Goal: Task Accomplishment & Management: Use online tool/utility

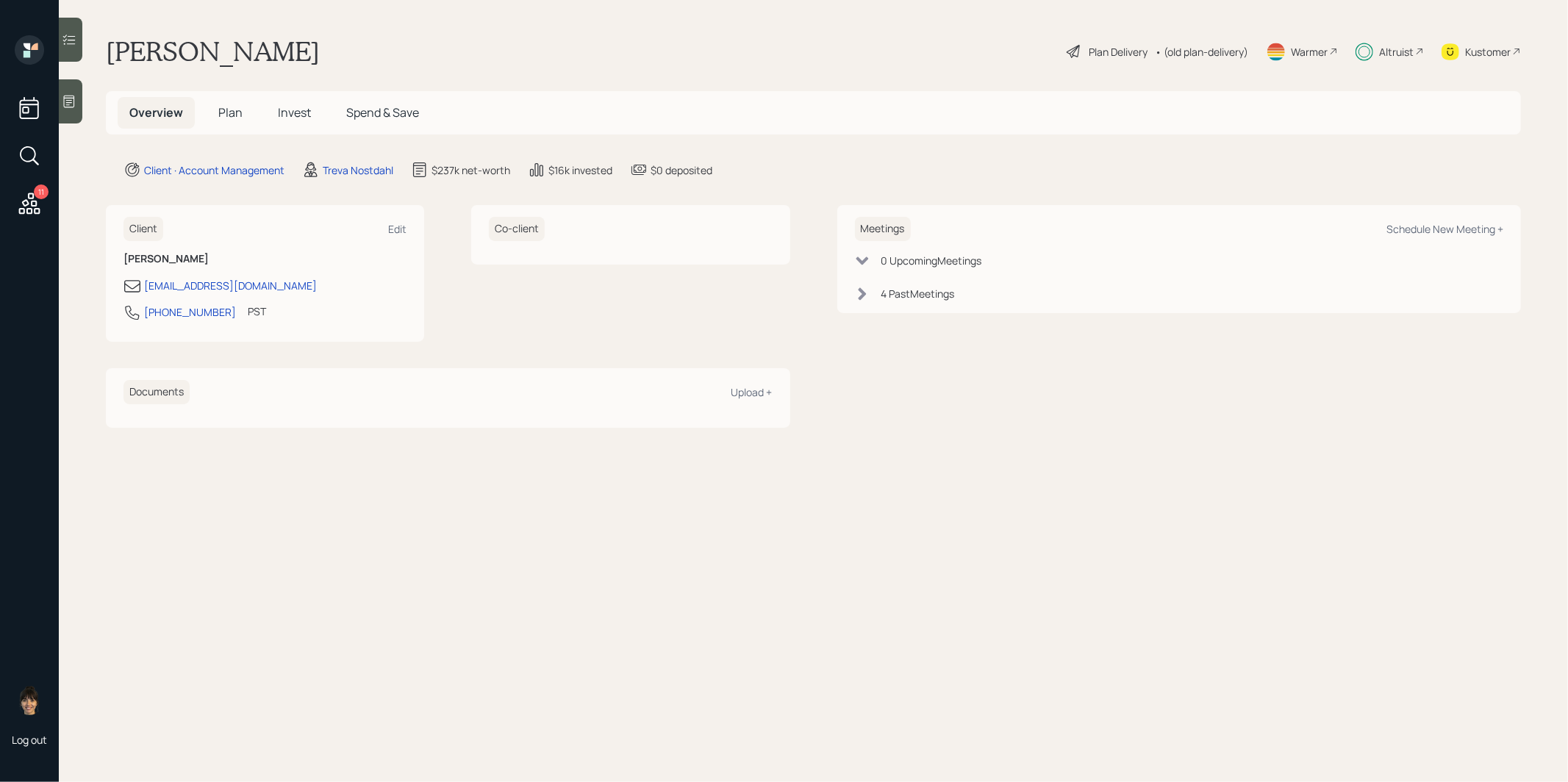
click at [225, 105] on span "Plan" at bounding box center [230, 113] width 25 height 16
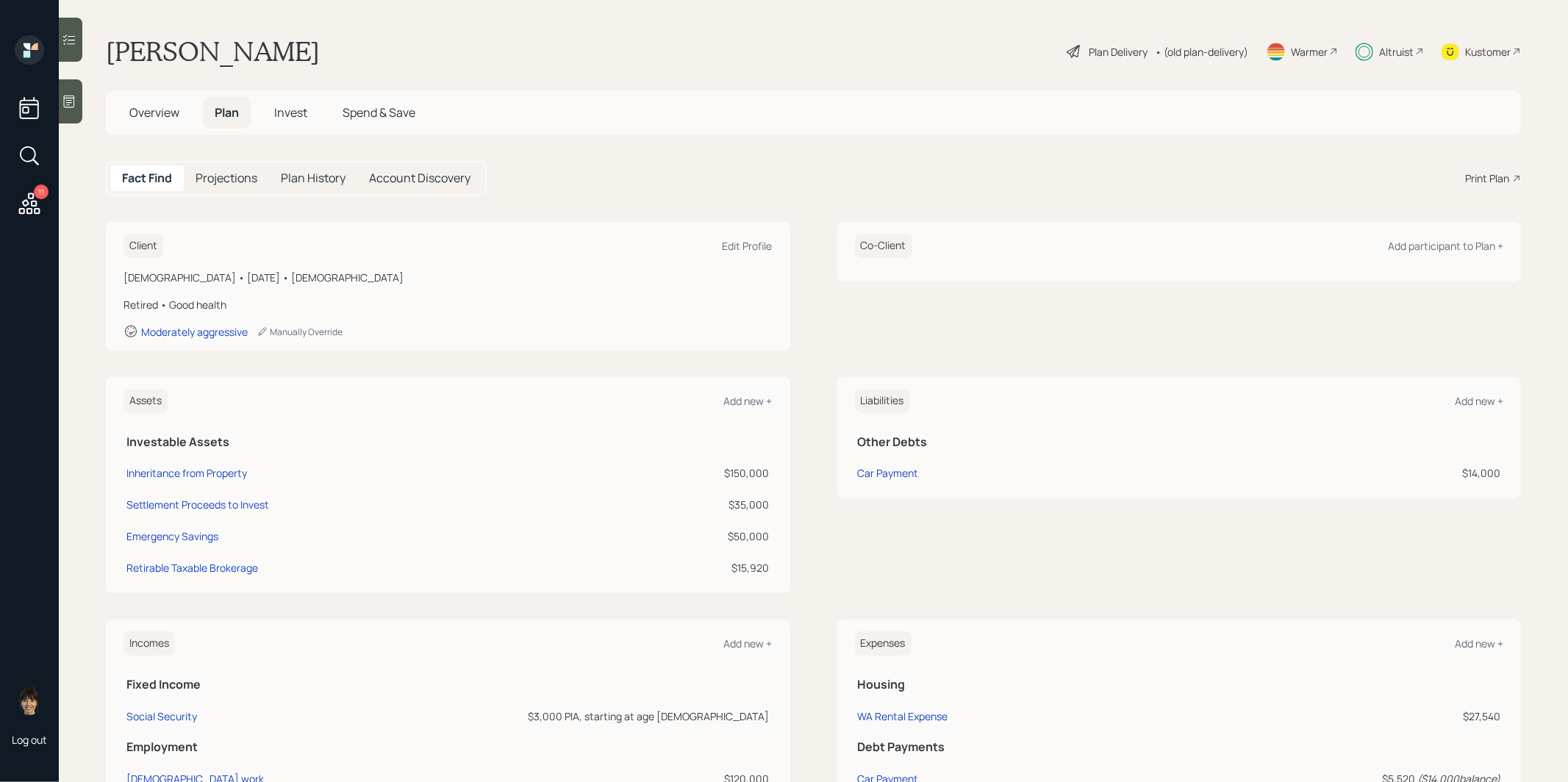
click at [1308, 51] on div "Warmer" at bounding box center [1309, 52] width 36 height 15
